Goal: Complete application form

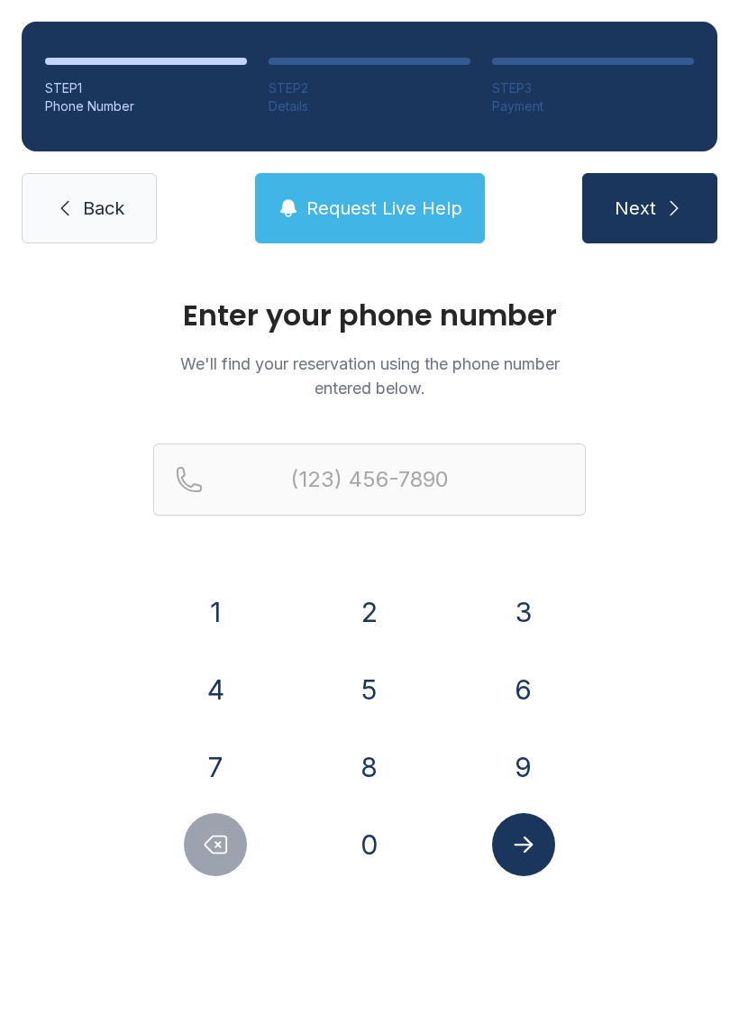
click at [520, 693] on button "6" at bounding box center [523, 689] width 63 height 63
click at [218, 769] on button "7" at bounding box center [215, 767] width 63 height 63
click at [369, 775] on button "8" at bounding box center [369, 767] width 63 height 63
click at [527, 690] on button "6" at bounding box center [523, 689] width 63 height 63
click at [230, 697] on button "4" at bounding box center [215, 689] width 63 height 63
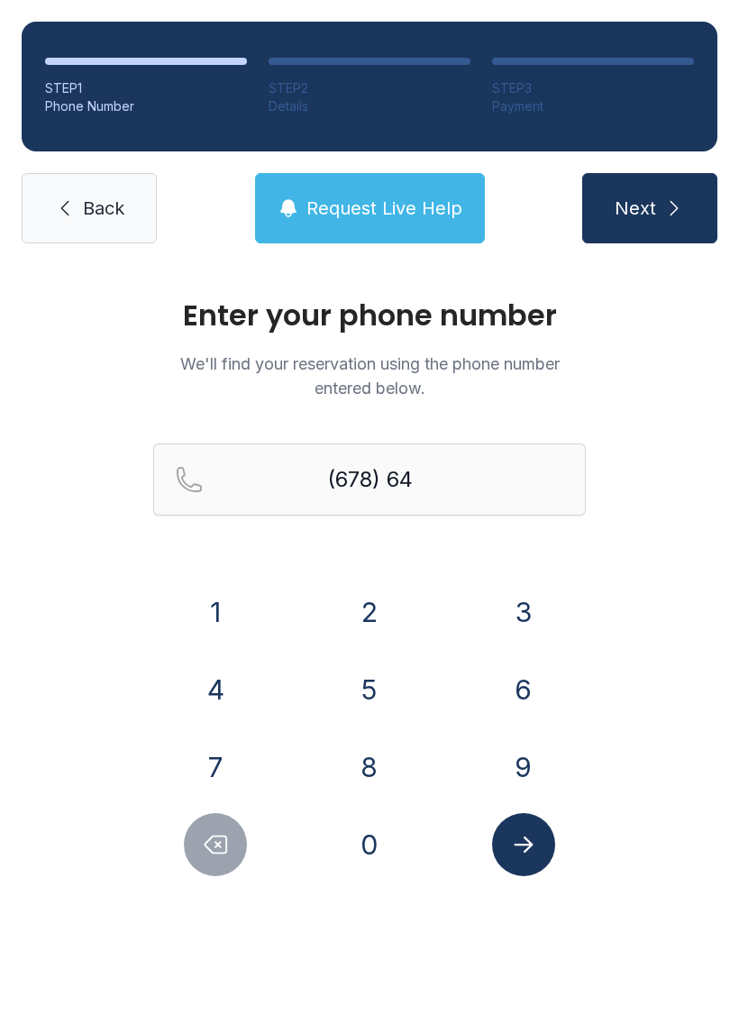
click at [224, 606] on button "1" at bounding box center [215, 612] width 63 height 63
click at [219, 709] on button "4" at bounding box center [215, 689] width 63 height 63
click at [223, 613] on button "1" at bounding box center [215, 612] width 63 height 63
click at [215, 703] on button "4" at bounding box center [215, 689] width 63 height 63
click at [210, 613] on button "1" at bounding box center [215, 612] width 63 height 63
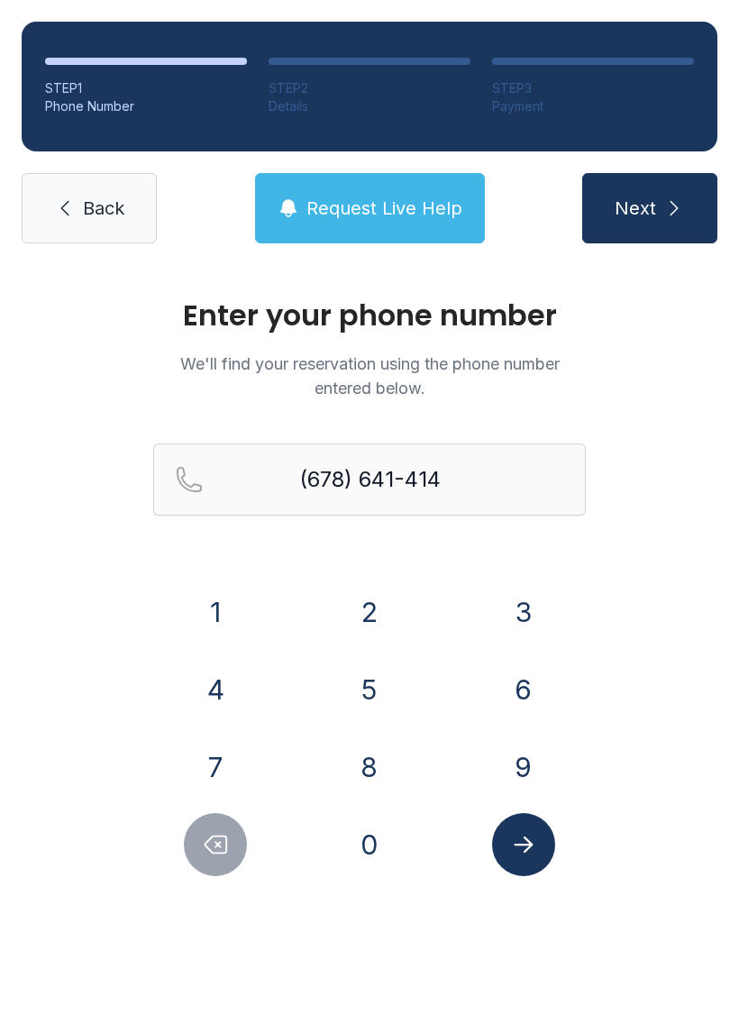
type input "[PHONE_NUMBER]"
click at [531, 855] on icon "Submit lookup form" at bounding box center [523, 844] width 27 height 27
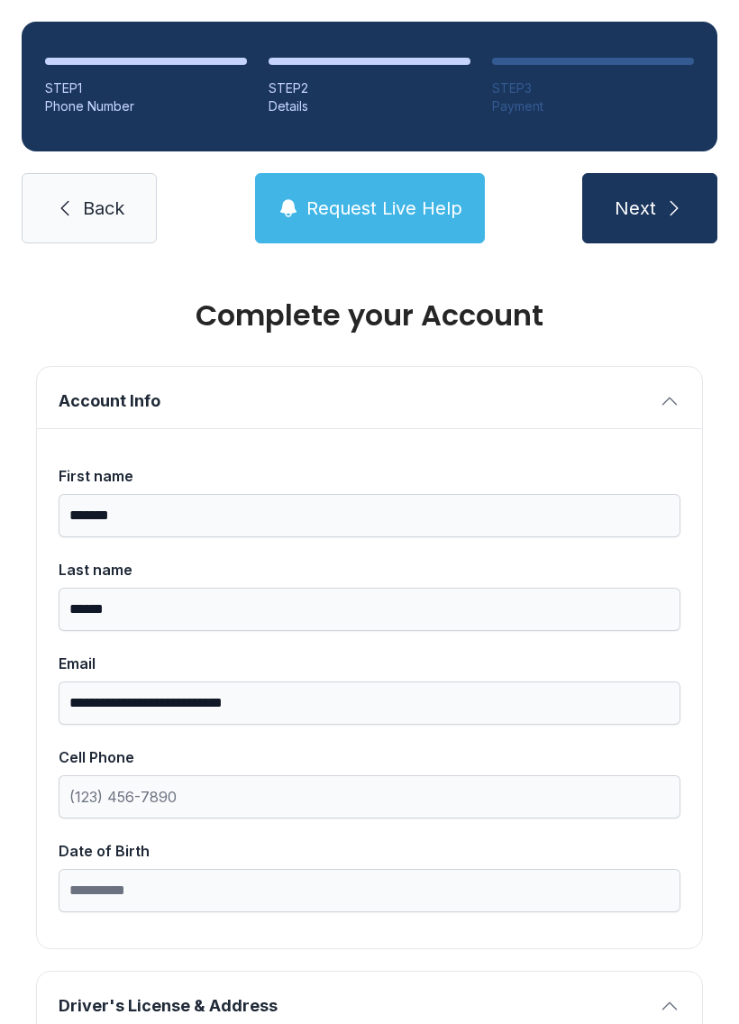
click at [655, 199] on span "Next" at bounding box center [635, 208] width 41 height 25
type input "*"
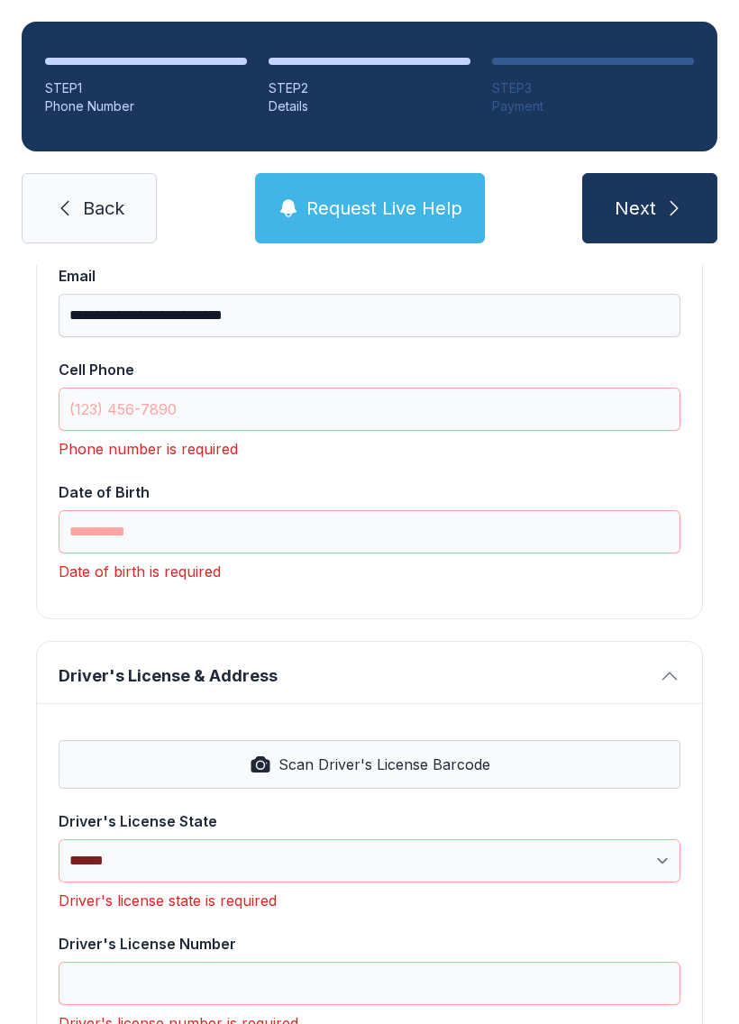
scroll to position [389, 0]
click at [254, 412] on input "Cell Phone" at bounding box center [370, 408] width 622 height 43
type input "("
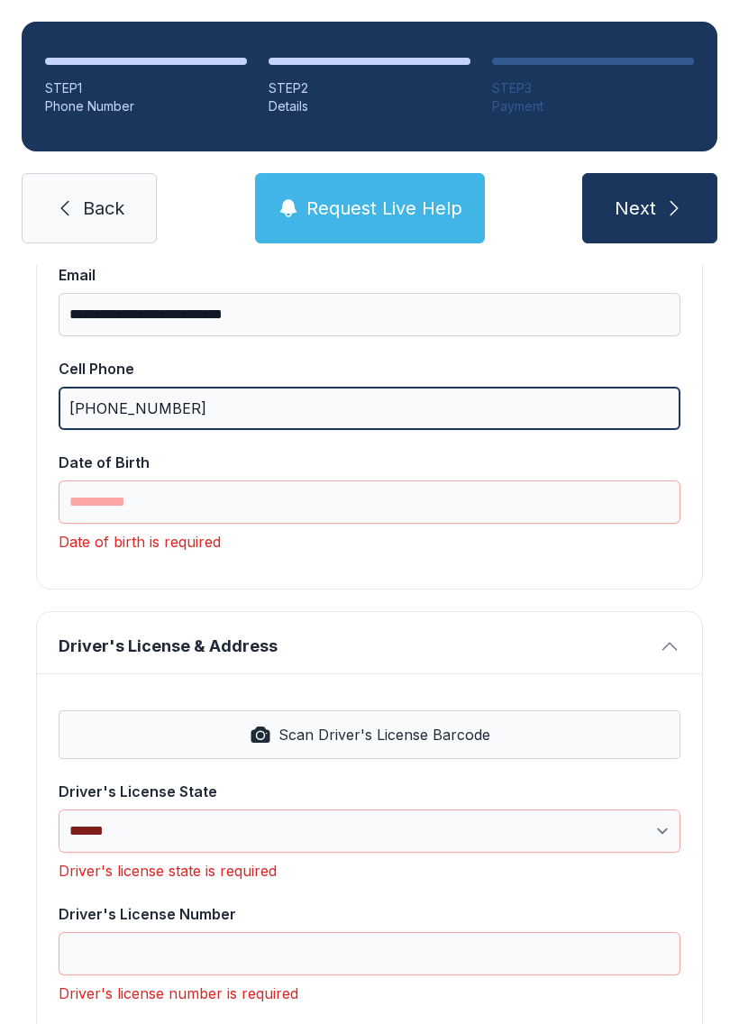
type input "[PHONE_NUMBER]"
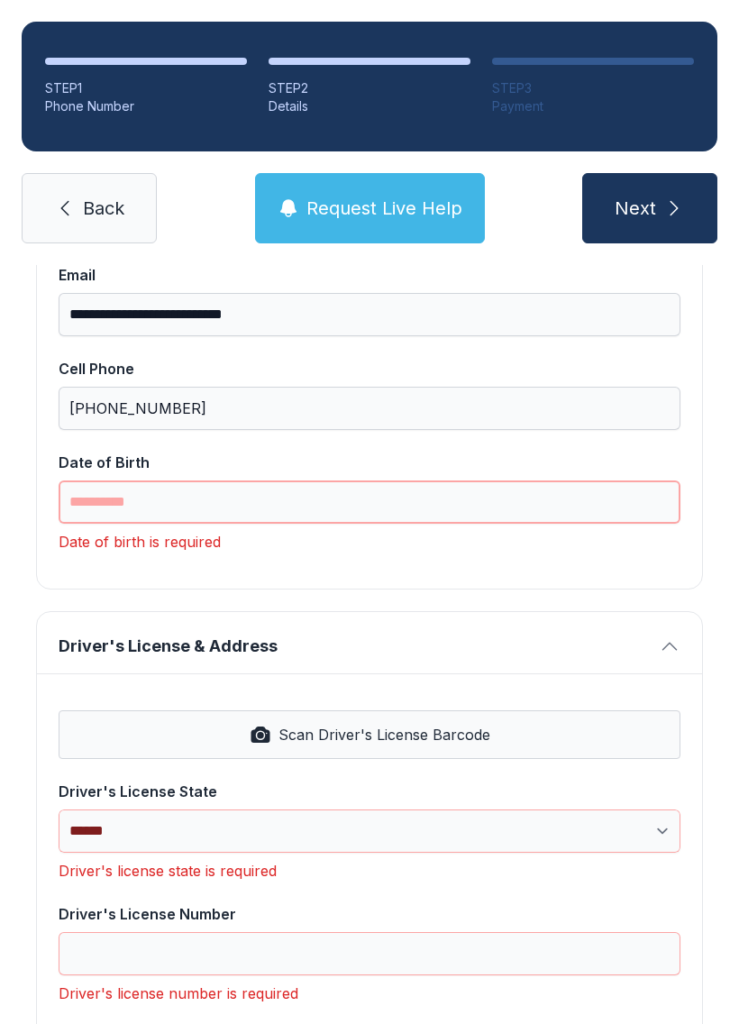
click at [240, 481] on input "Date of Birth" at bounding box center [370, 502] width 622 height 43
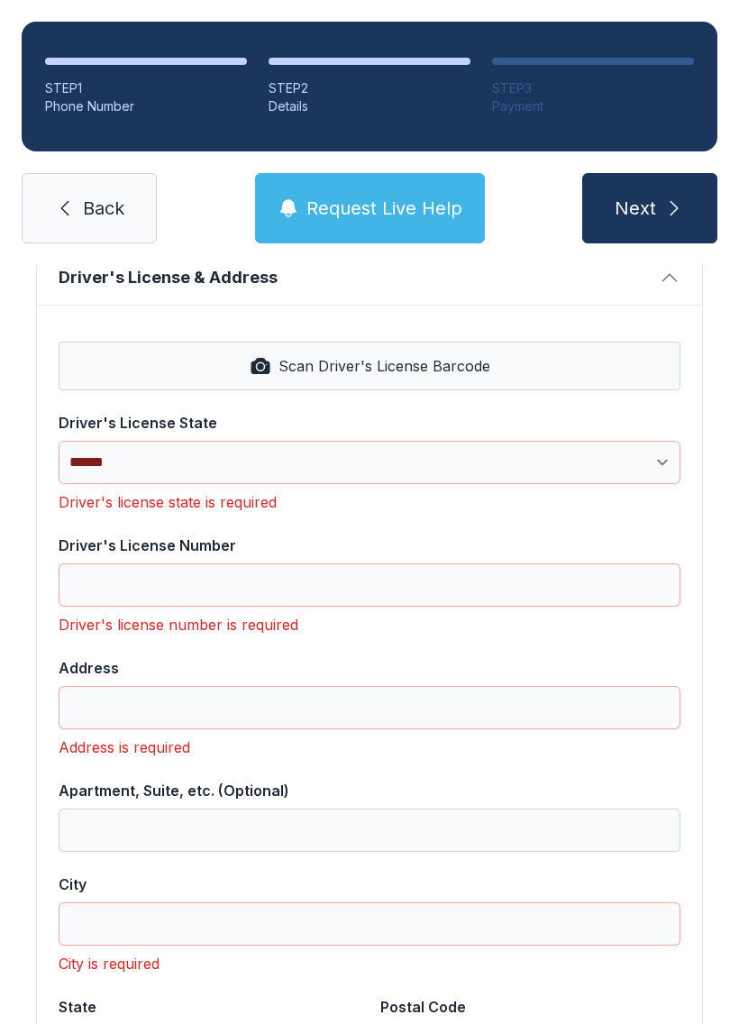
scroll to position [729, 0]
type input "**********"
click at [666, 446] on select "**********" at bounding box center [370, 462] width 622 height 43
select select "**"
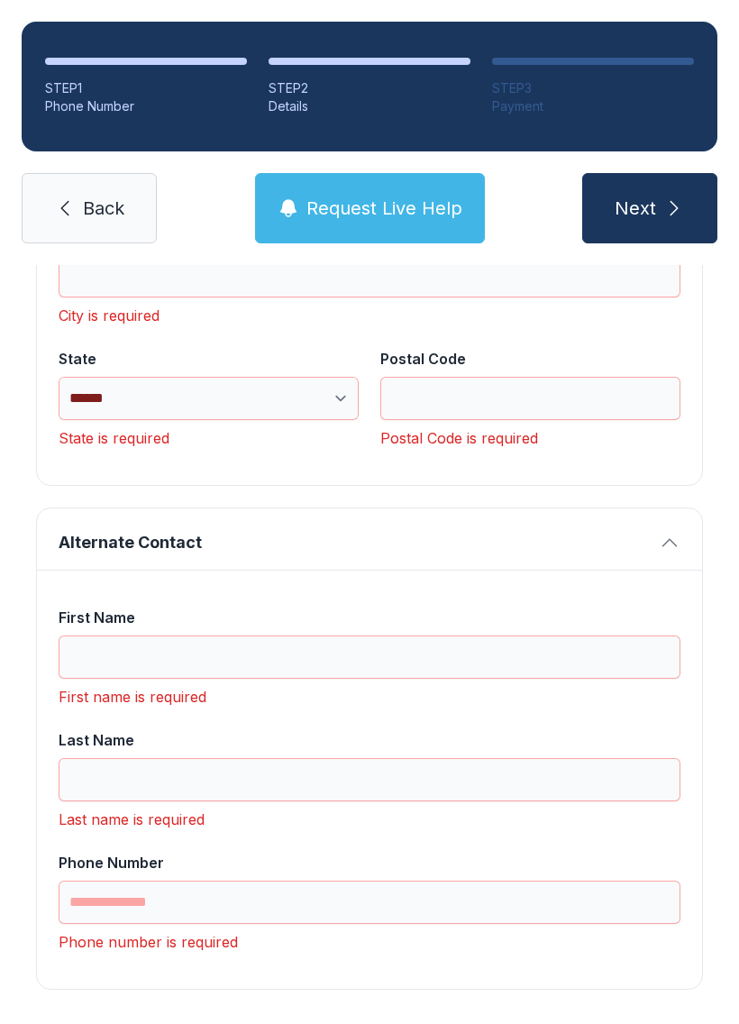
scroll to position [1346, 0]
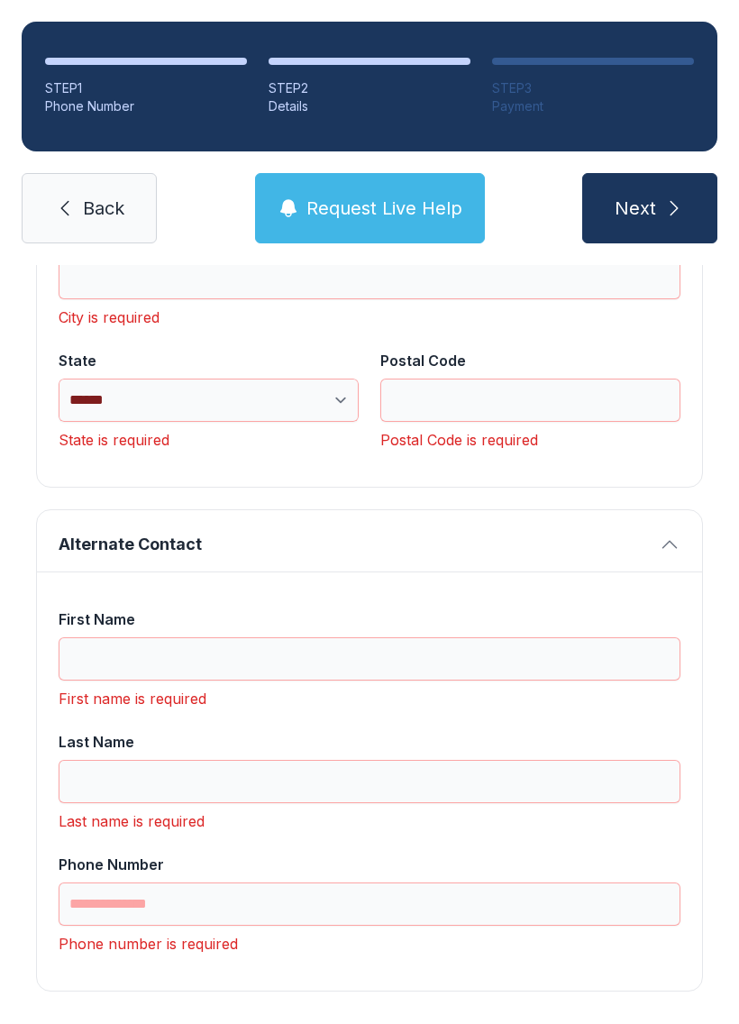
click at [386, 187] on button "Request Live Help" at bounding box center [370, 208] width 230 height 70
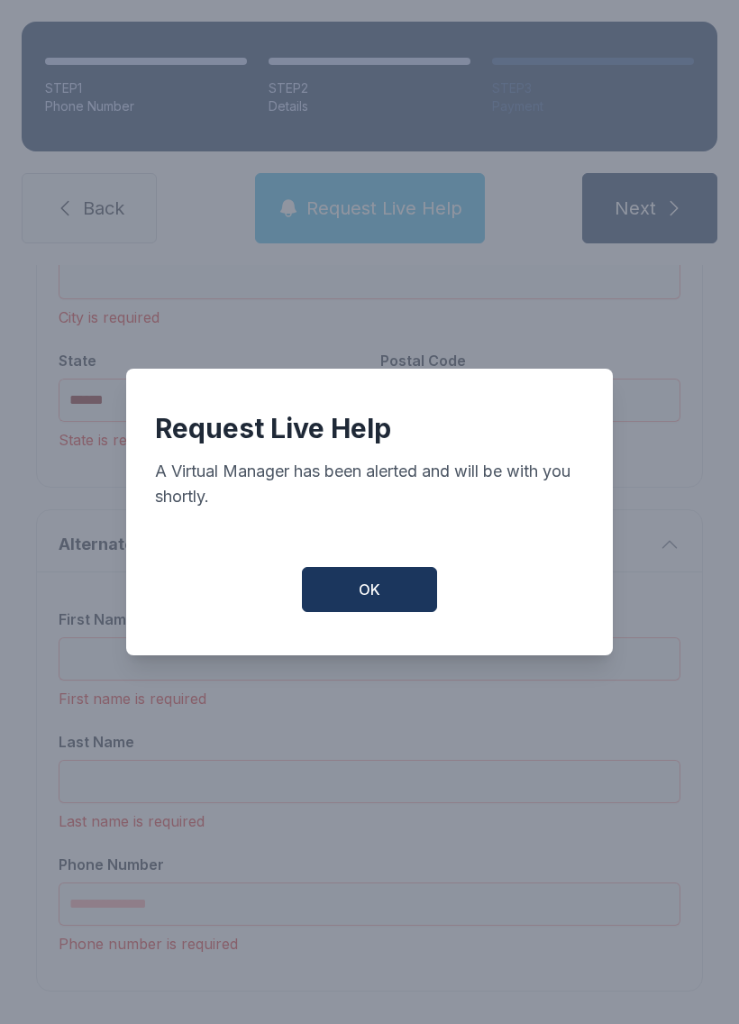
click at [358, 602] on button "OK" at bounding box center [369, 589] width 135 height 45
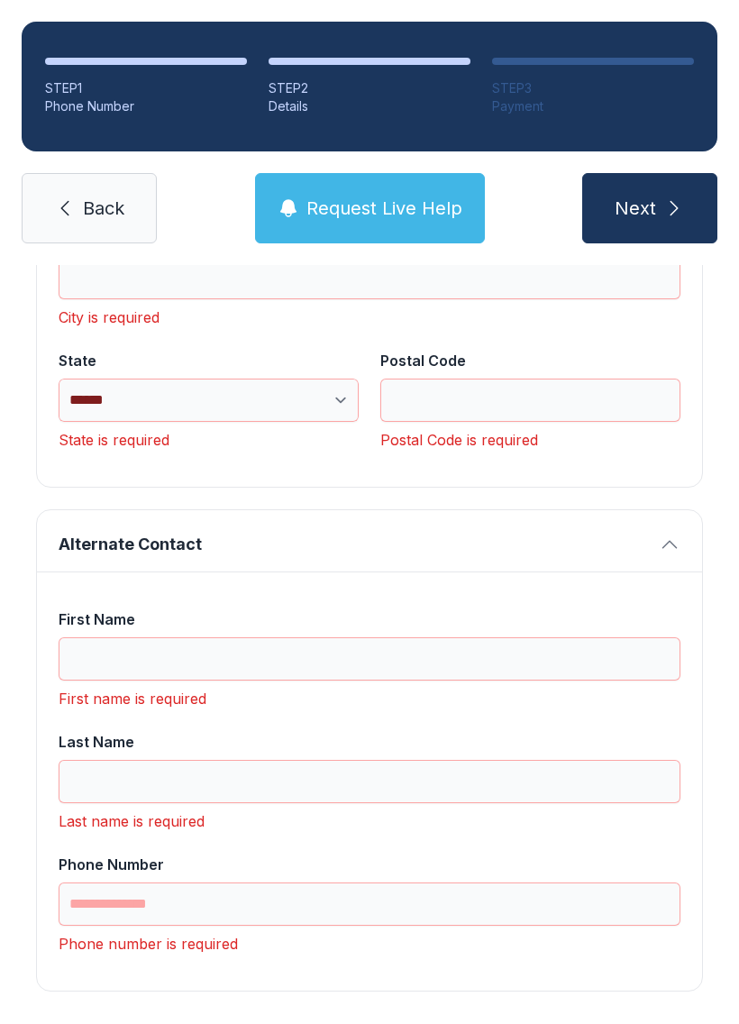
click at [646, 206] on span "Next" at bounding box center [635, 208] width 41 height 25
type input "*"
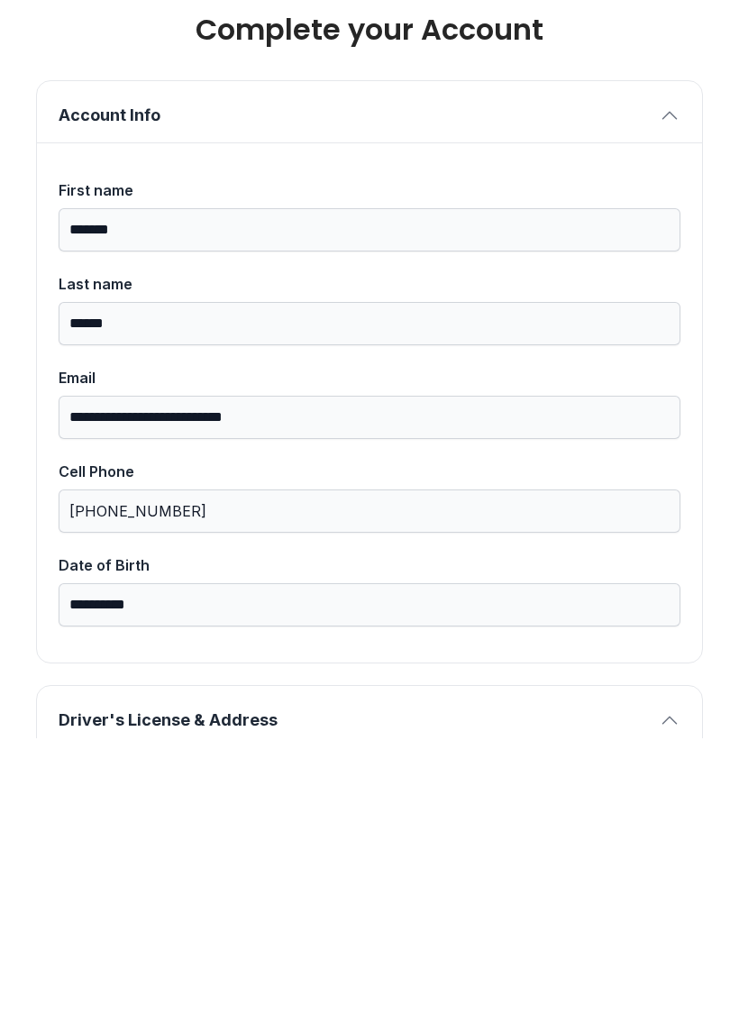
scroll to position [0, 0]
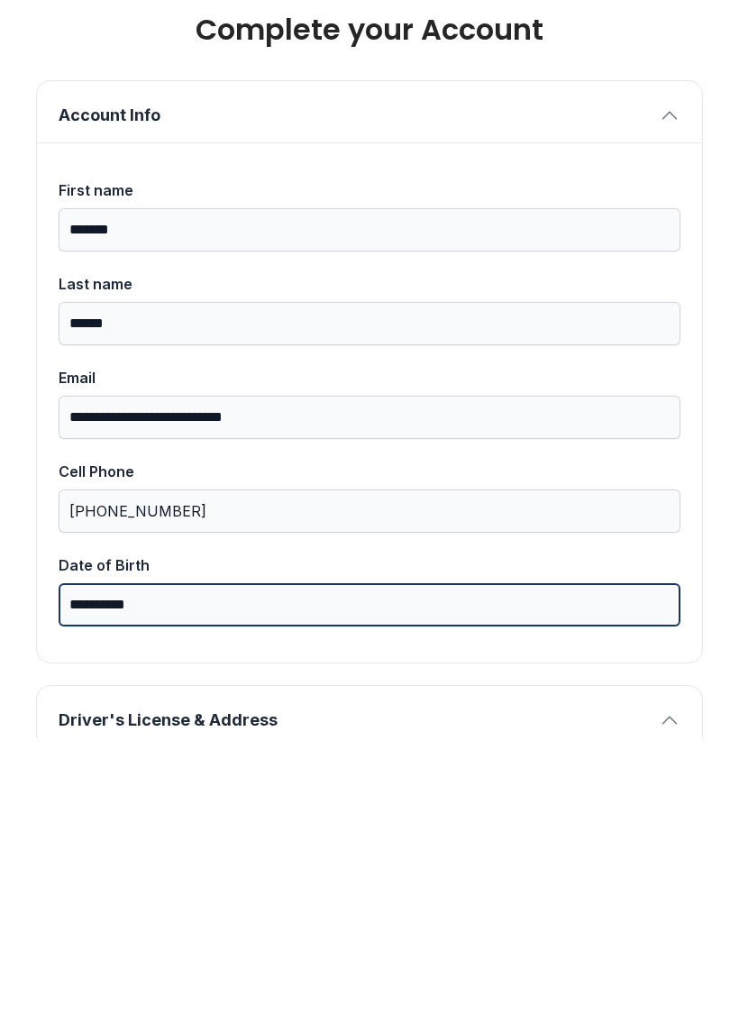
click at [498, 869] on input "**********" at bounding box center [370, 890] width 622 height 43
click at [649, 173] on button "Next" at bounding box center [649, 208] width 135 height 70
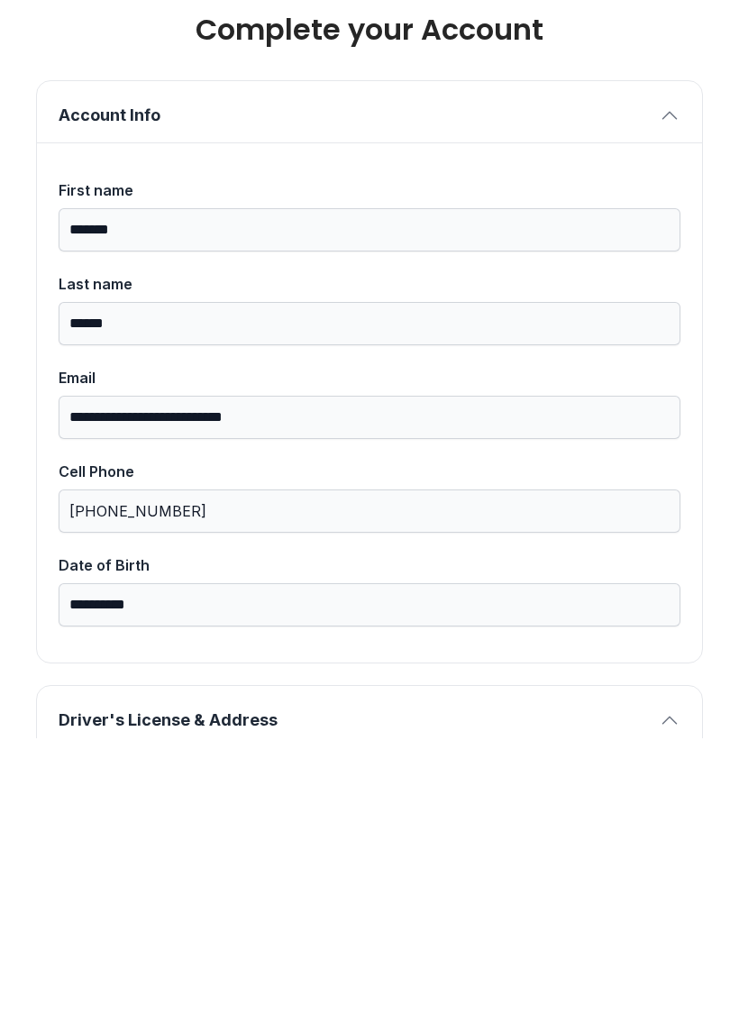
type input "*"
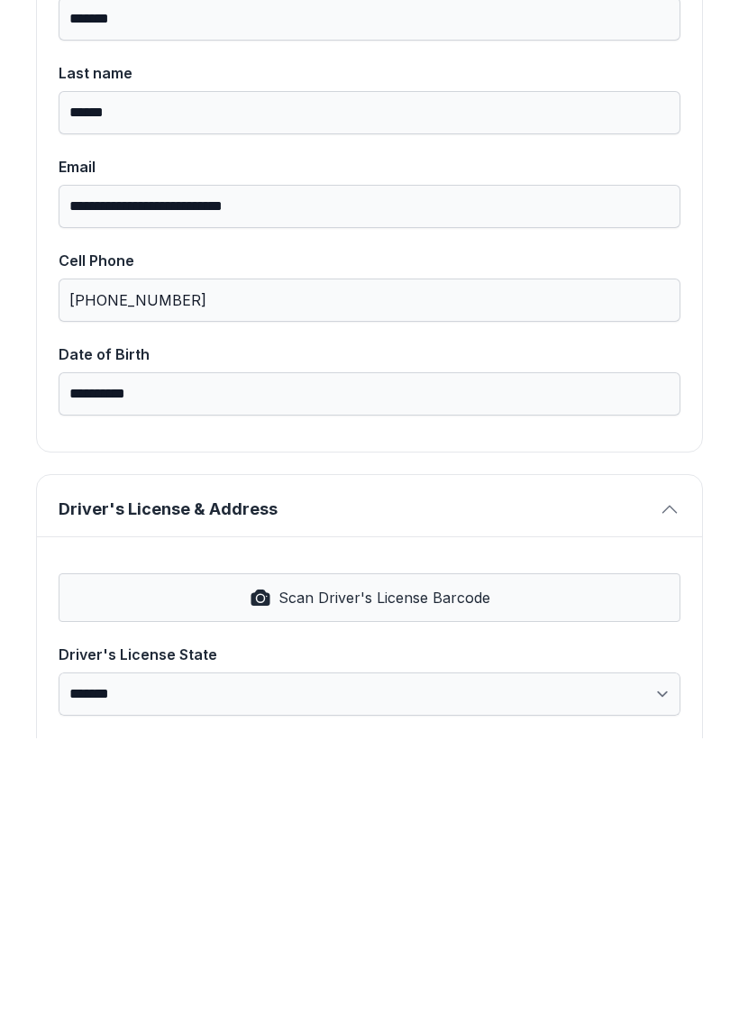
scroll to position [209, 0]
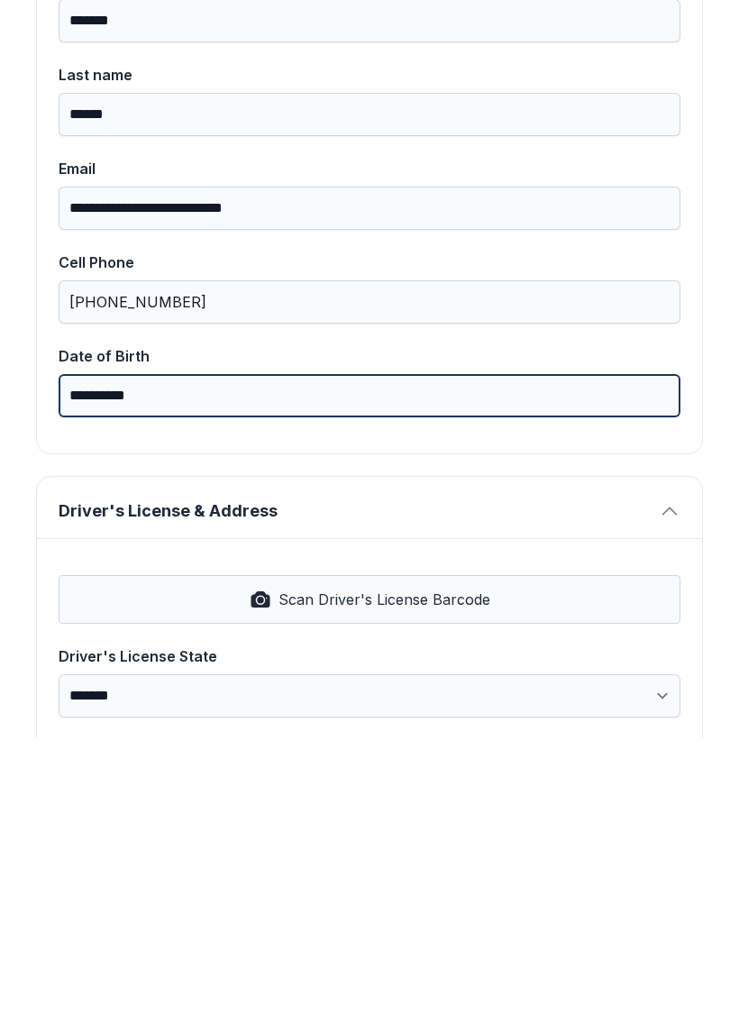
click at [391, 660] on input "**********" at bounding box center [370, 681] width 622 height 43
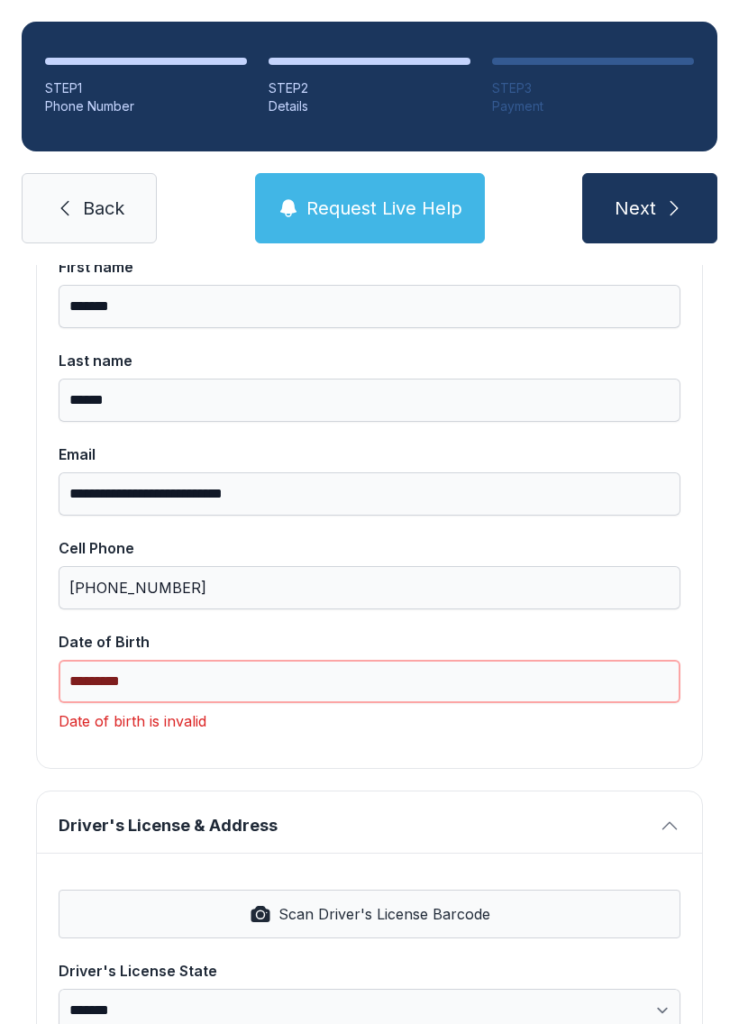
click at [213, 660] on input "*********" at bounding box center [370, 681] width 622 height 43
type input "***"
click at [649, 173] on button "Next" at bounding box center [649, 208] width 135 height 70
type input "*"
click at [649, 173] on button "Next" at bounding box center [649, 208] width 135 height 70
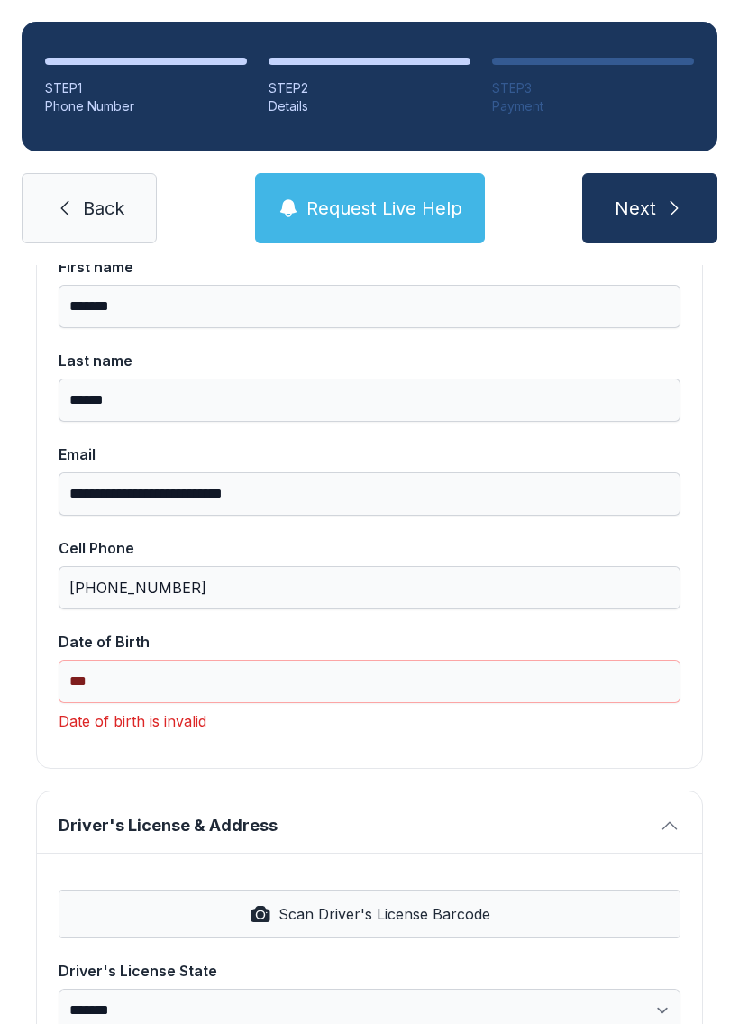
click at [649, 173] on button "Next" at bounding box center [649, 208] width 135 height 70
click at [307, 660] on input "***" at bounding box center [370, 681] width 622 height 43
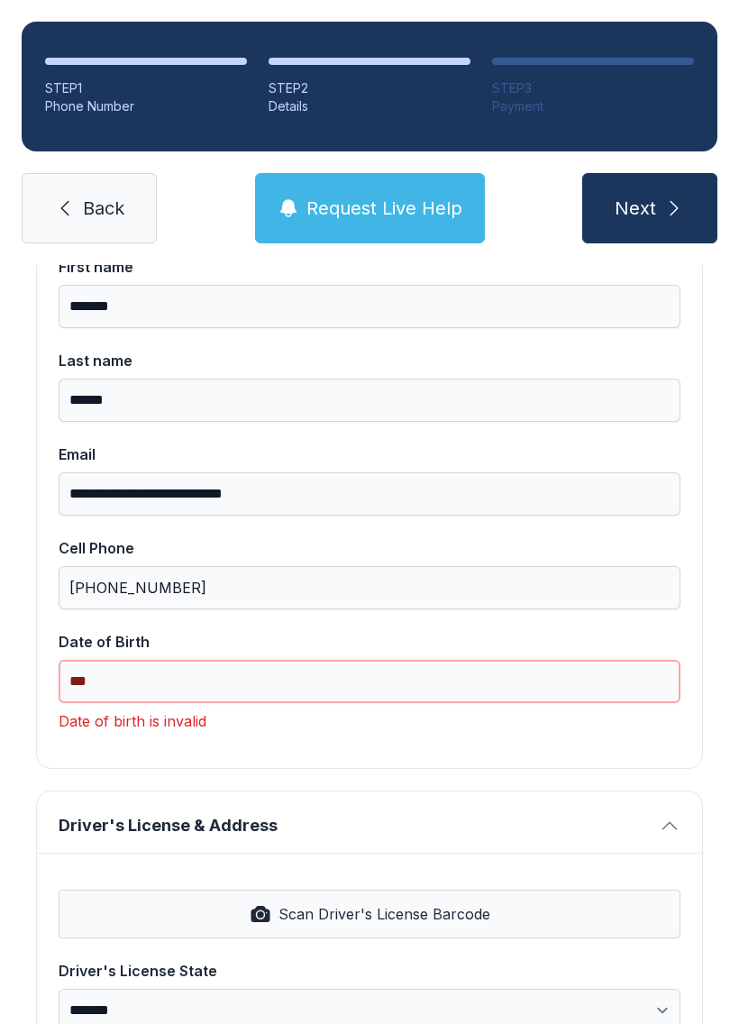
click at [649, 173] on button "Next" at bounding box center [649, 208] width 135 height 70
type input "*"
click at [649, 173] on button "Next" at bounding box center [649, 208] width 135 height 70
click at [261, 660] on input "***" at bounding box center [370, 681] width 622 height 43
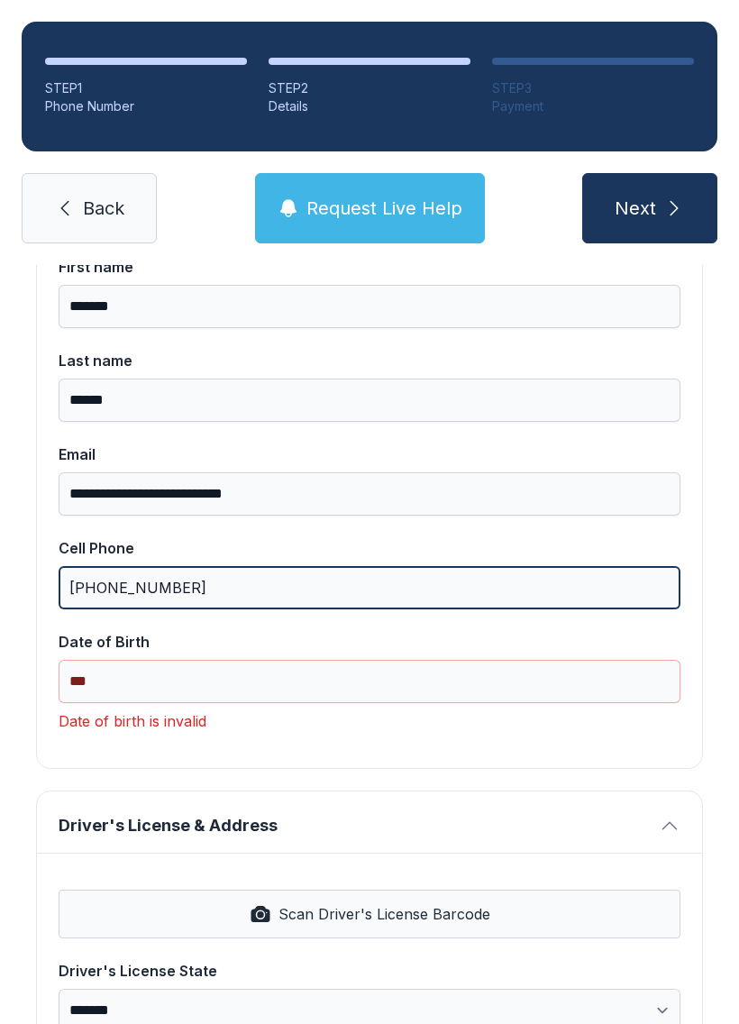
click at [298, 566] on input "[PHONE_NUMBER]" at bounding box center [370, 587] width 622 height 43
click at [649, 173] on button "Next" at bounding box center [649, 208] width 135 height 70
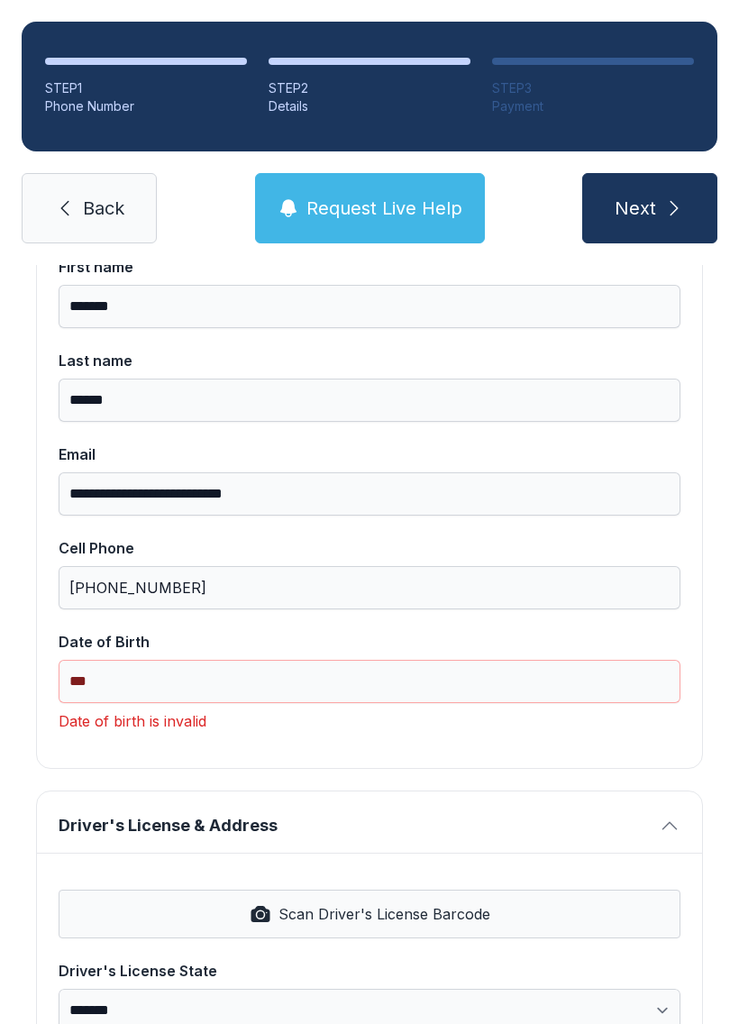
type input "*"
click at [649, 173] on button "Next" at bounding box center [649, 208] width 135 height 70
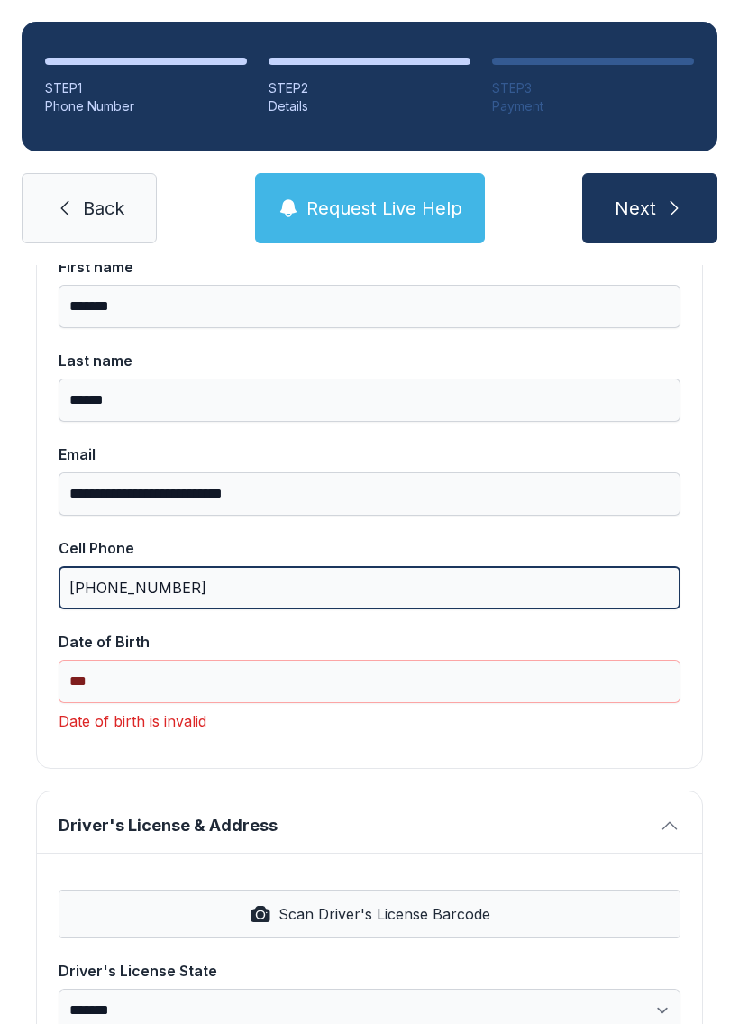
click at [359, 566] on input "[PHONE_NUMBER]" at bounding box center [370, 587] width 622 height 43
click at [649, 173] on button "Next" at bounding box center [649, 208] width 135 height 70
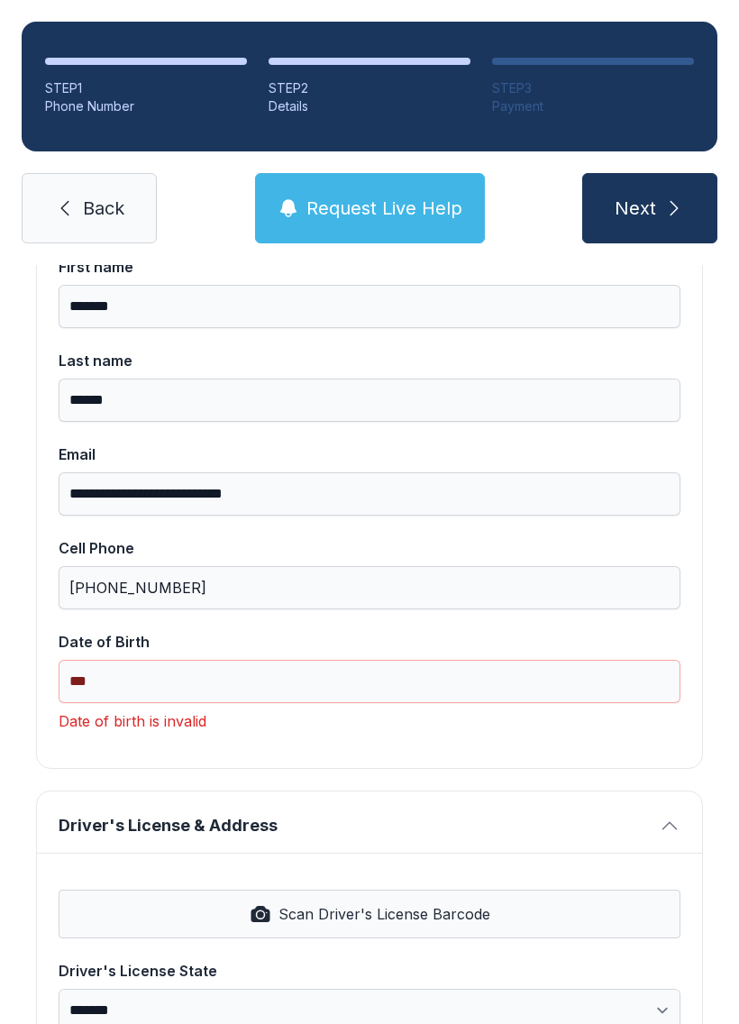
type input "*"
click at [649, 173] on button "Next" at bounding box center [649, 208] width 135 height 70
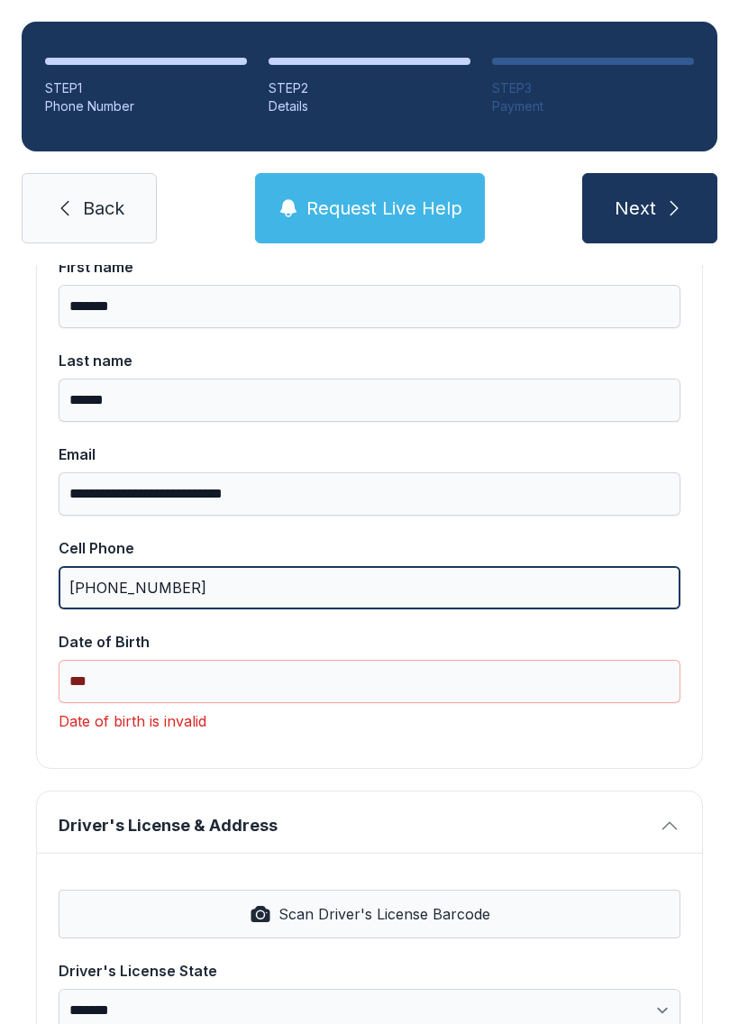
click at [297, 566] on input "[PHONE_NUMBER]" at bounding box center [370, 587] width 622 height 43
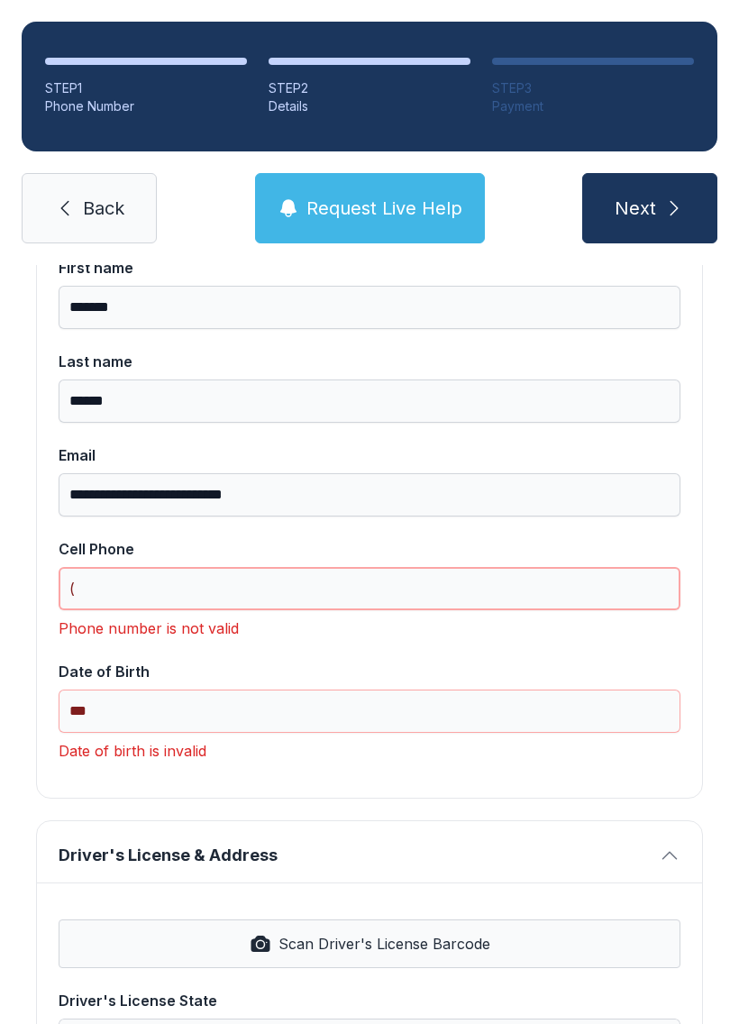
scroll to position [206, 0]
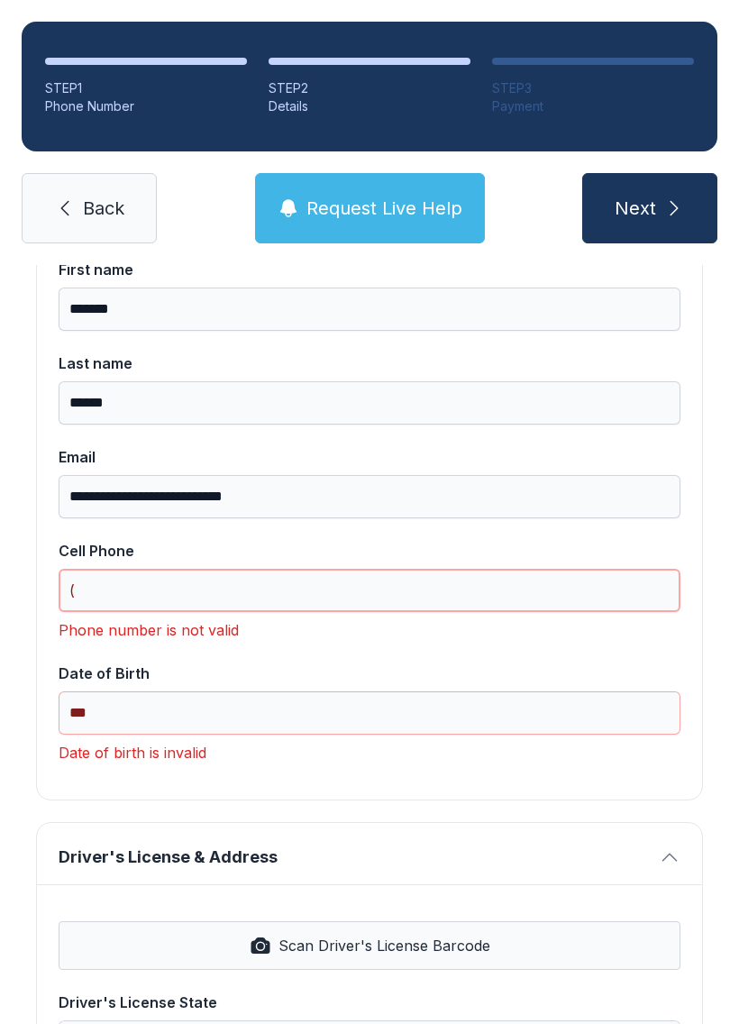
type input "("
click at [136, 692] on input "***" at bounding box center [370, 713] width 622 height 43
type input "*"
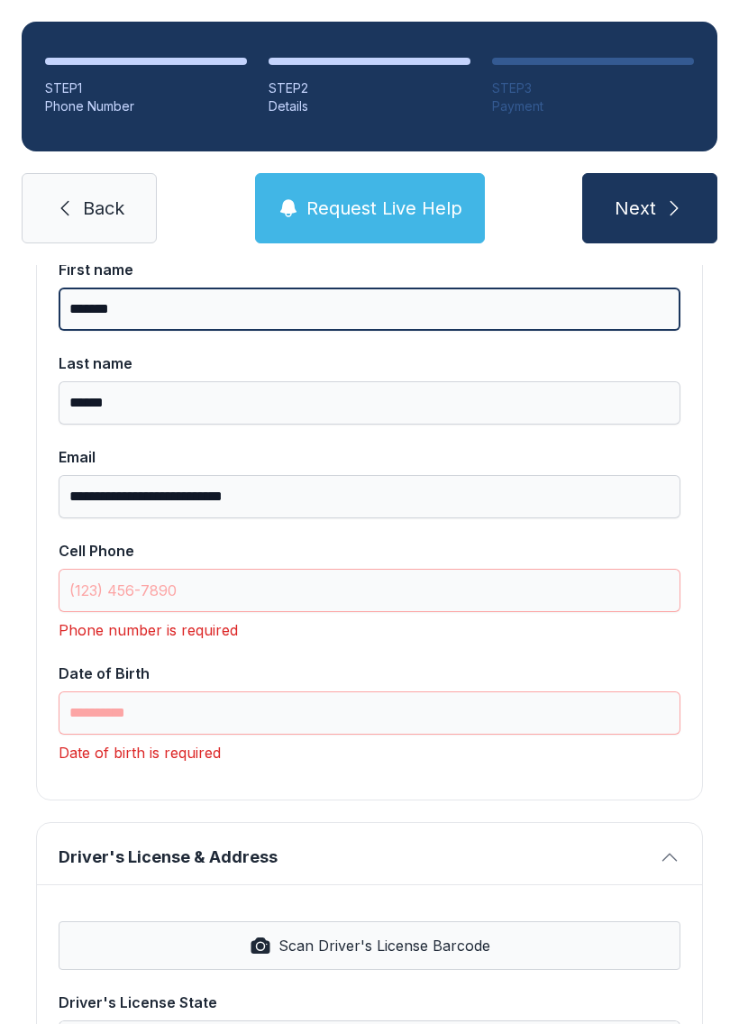
click at [194, 288] on input "*******" at bounding box center [370, 309] width 622 height 43
type input "*"
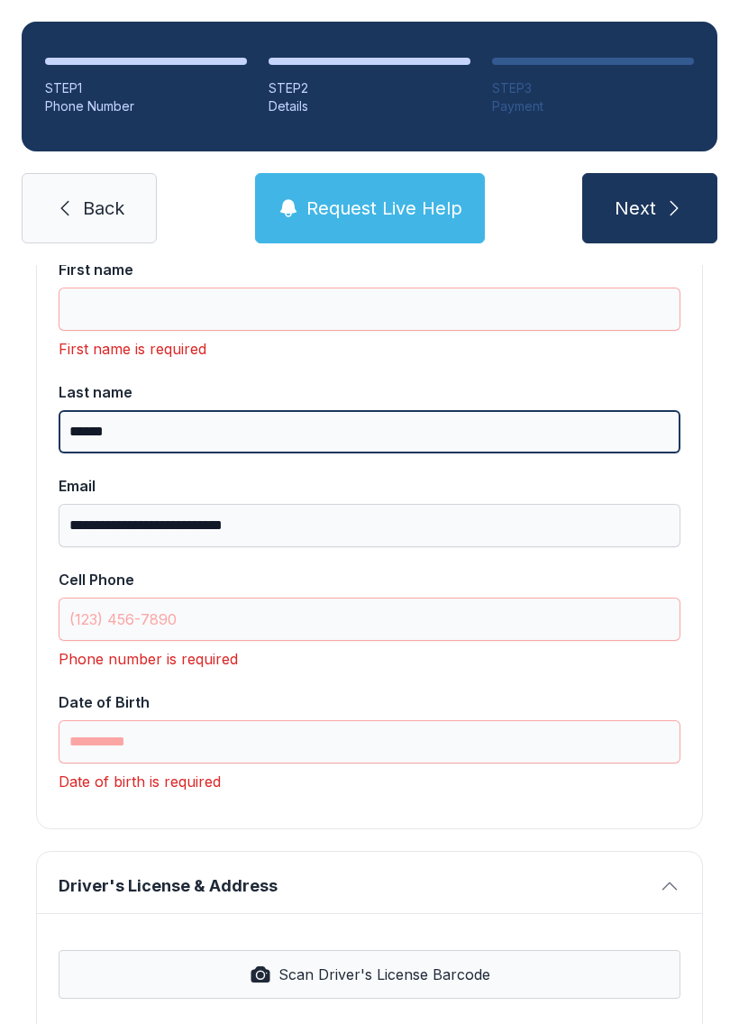
click at [216, 410] on input "******" at bounding box center [370, 431] width 622 height 43
type input "*"
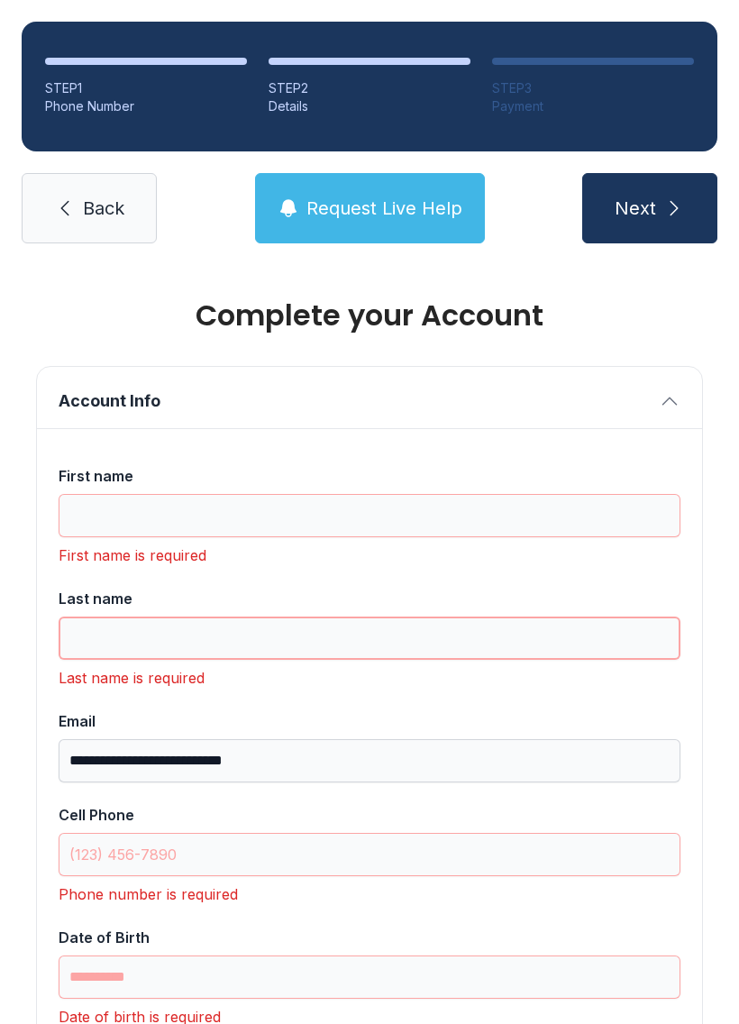
scroll to position [0, 0]
